Goal: Navigation & Orientation: Find specific page/section

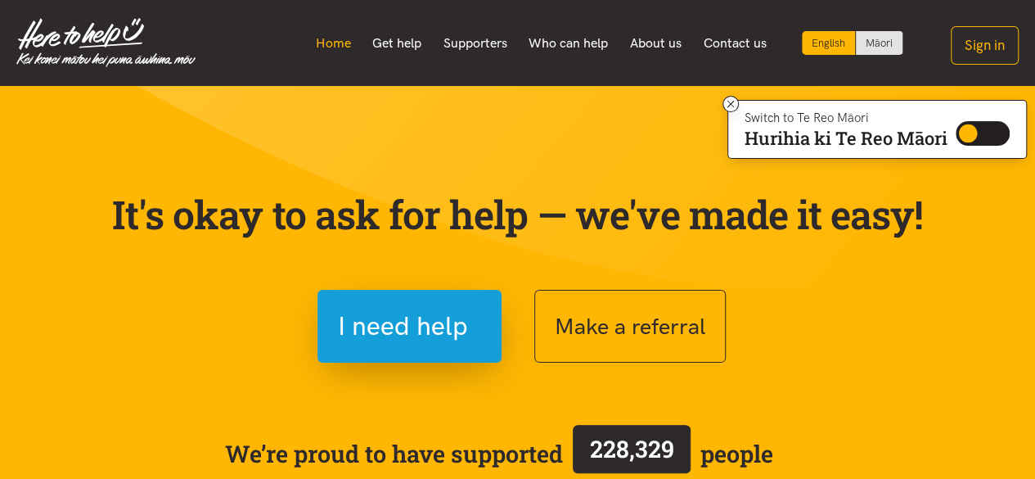
click at [326, 40] on link "Home" at bounding box center [332, 43] width 57 height 34
click at [403, 41] on link "Get help" at bounding box center [397, 43] width 71 height 34
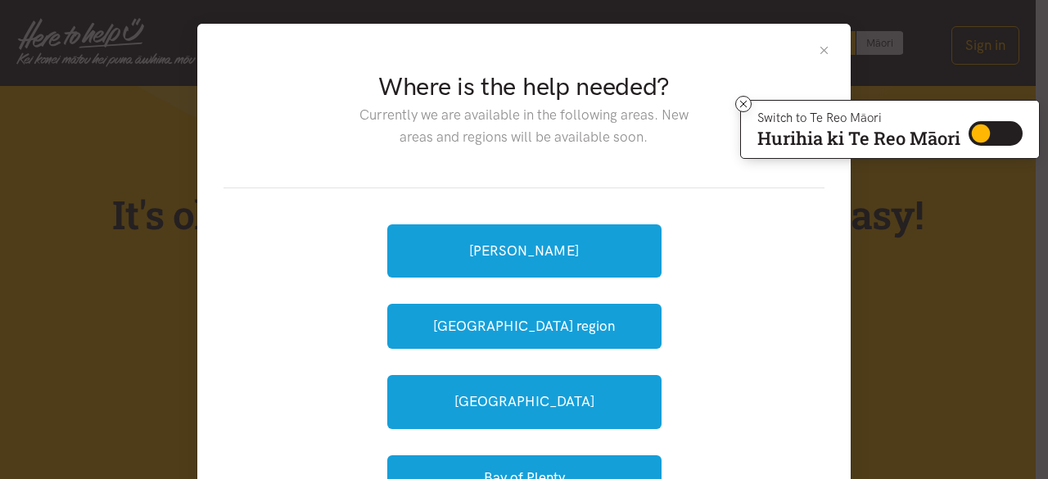
click at [817, 48] on button "Close" at bounding box center [824, 50] width 14 height 14
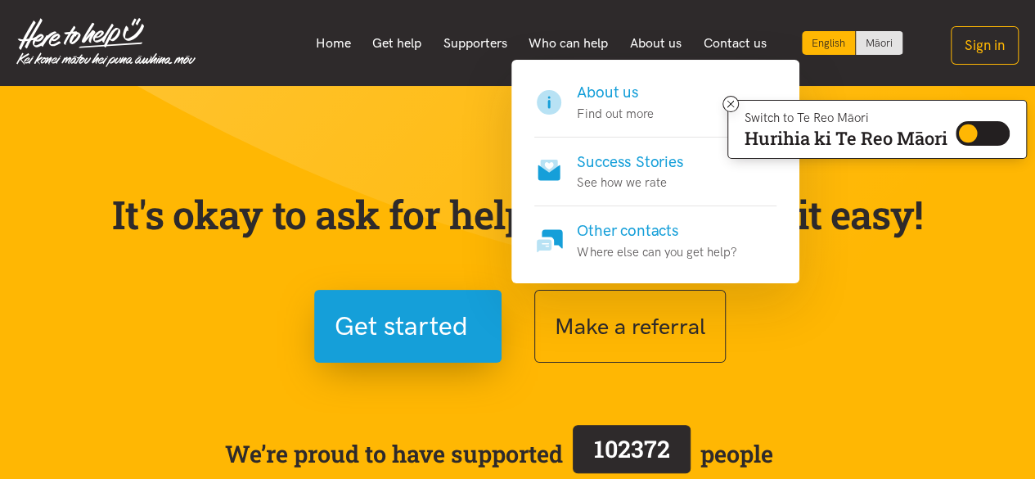
click at [602, 94] on h4 "About us" at bounding box center [615, 92] width 76 height 23
